Goal: Check status

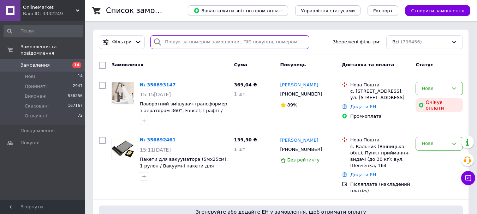
click at [205, 38] on input "search" at bounding box center [229, 42] width 159 height 14
paste input "356849137"
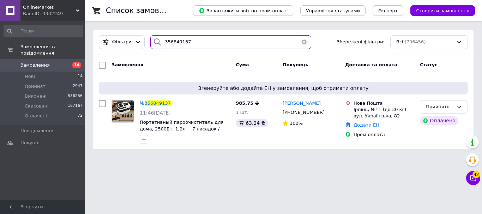
type input "356849137"
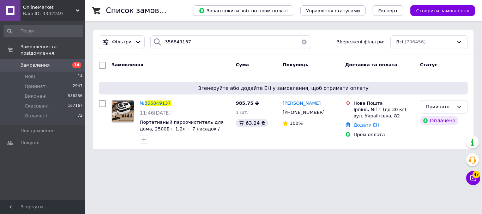
click at [51, 4] on span "OnlineMarket" at bounding box center [49, 7] width 53 height 6
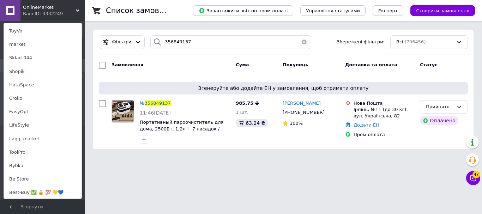
scroll to position [519, 0]
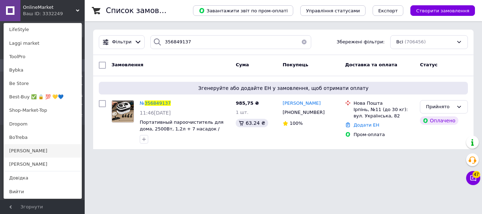
click at [40, 149] on link "[PERSON_NAME]" at bounding box center [43, 150] width 78 height 13
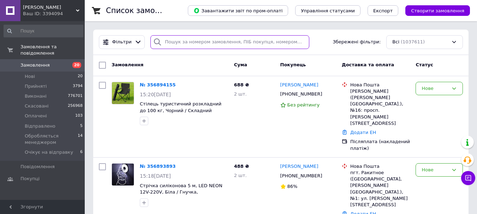
click at [195, 44] on input "search" at bounding box center [229, 42] width 159 height 14
click at [194, 42] on input "search" at bounding box center [229, 42] width 159 height 14
paste input "356871101"
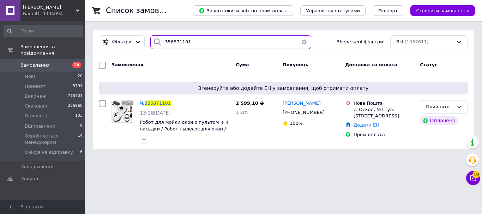
drag, startPoint x: 190, startPoint y: 46, endPoint x: 155, endPoint y: 46, distance: 34.6
click at [156, 46] on div "356871101" at bounding box center [230, 42] width 161 height 14
paste input "307465"
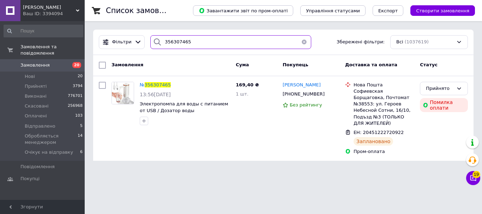
type input "356307465"
